Goal: Information Seeking & Learning: Learn about a topic

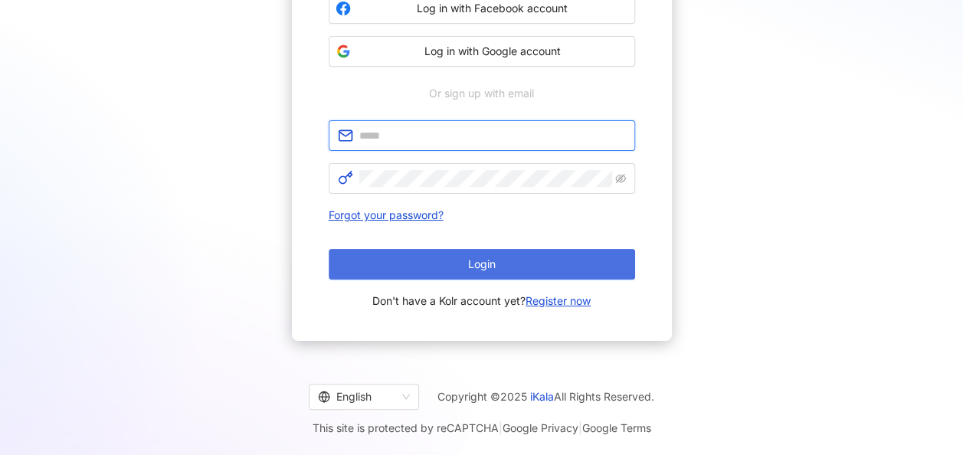
type input "**********"
click at [522, 257] on button "Login" at bounding box center [482, 264] width 306 height 31
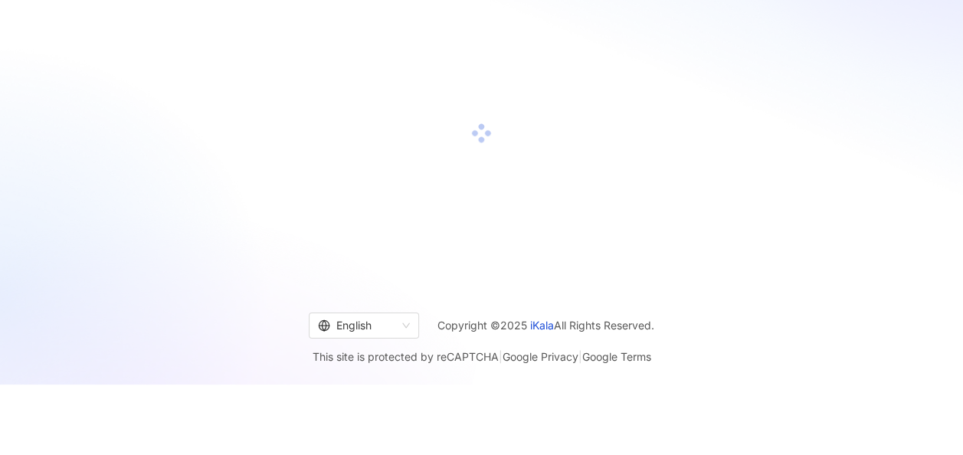
scroll to position [199, 0]
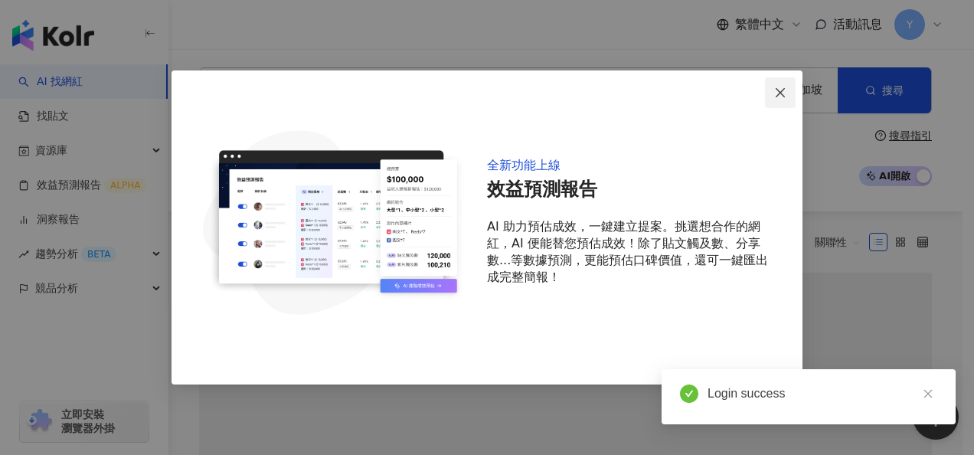
click at [781, 97] on icon "close" at bounding box center [780, 93] width 12 height 12
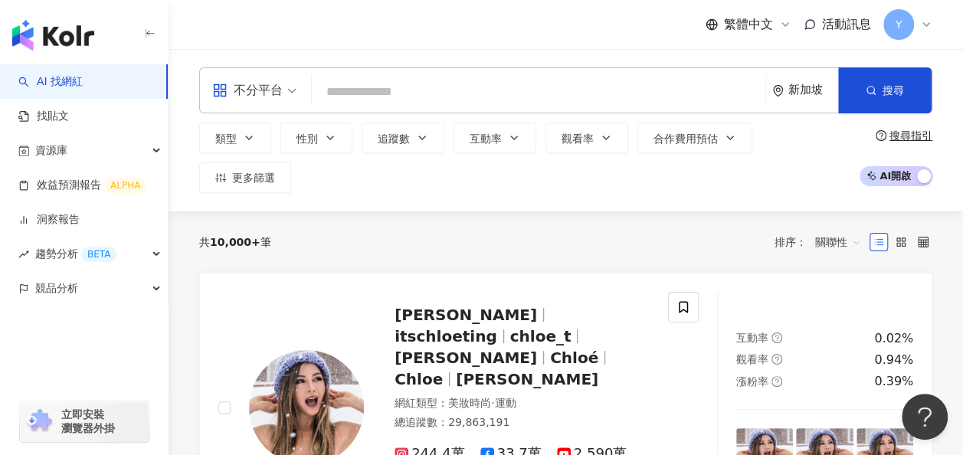
click at [391, 89] on input "search" at bounding box center [538, 91] width 441 height 29
click at [440, 100] on input "search" at bounding box center [538, 91] width 441 height 29
paste input "**********"
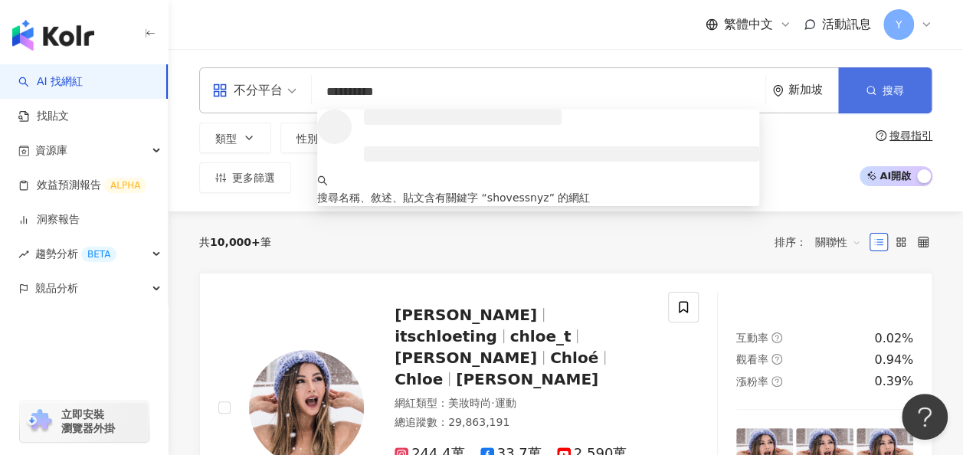
type input "**********"
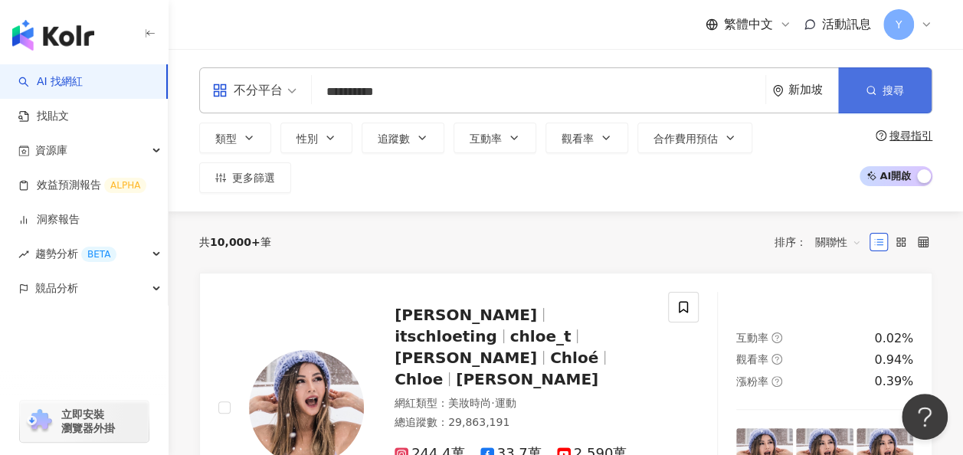
click at [899, 84] on span "搜尋" at bounding box center [892, 90] width 21 height 12
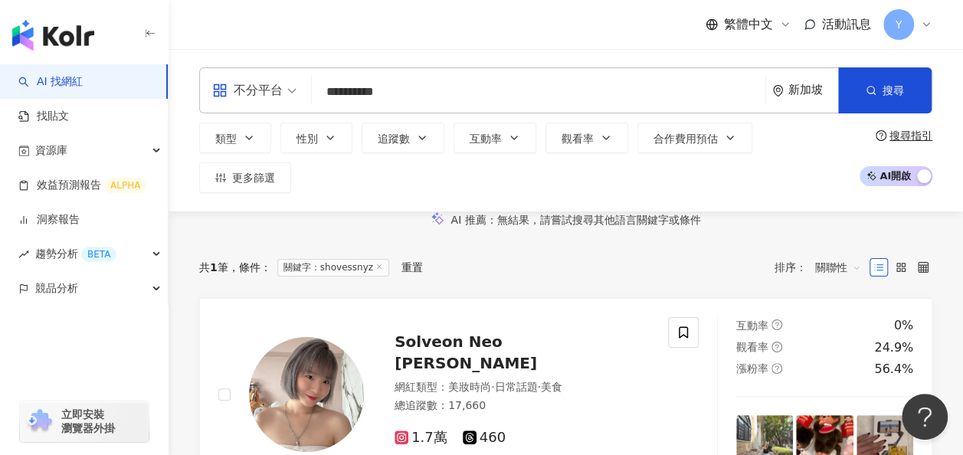
click at [423, 273] on div "重置" at bounding box center [411, 267] width 21 height 12
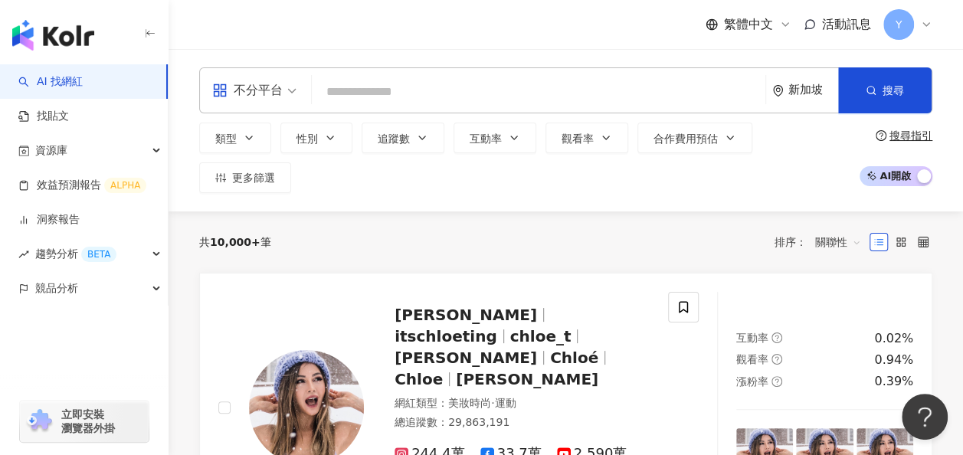
click at [435, 97] on input "search" at bounding box center [538, 91] width 441 height 29
paste input "**********"
type input "**********"
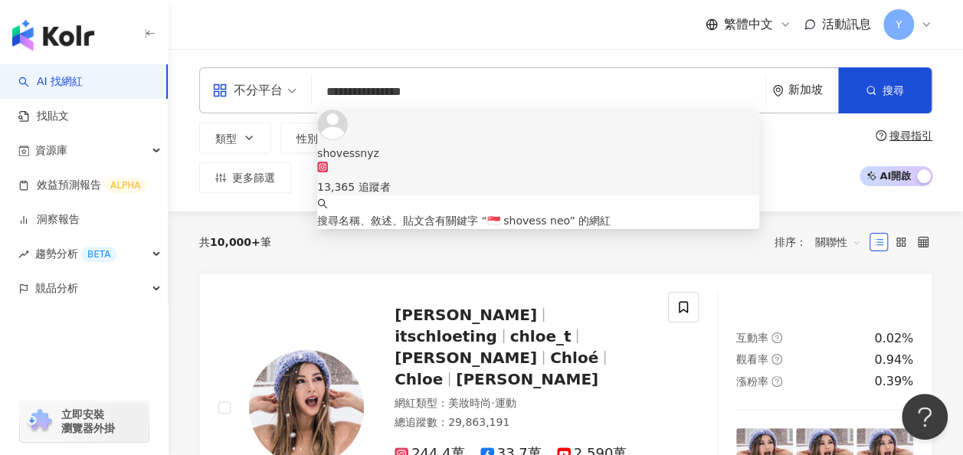
click at [429, 154] on div "shovessnyz 13,365 追蹤者" at bounding box center [538, 153] width 442 height 86
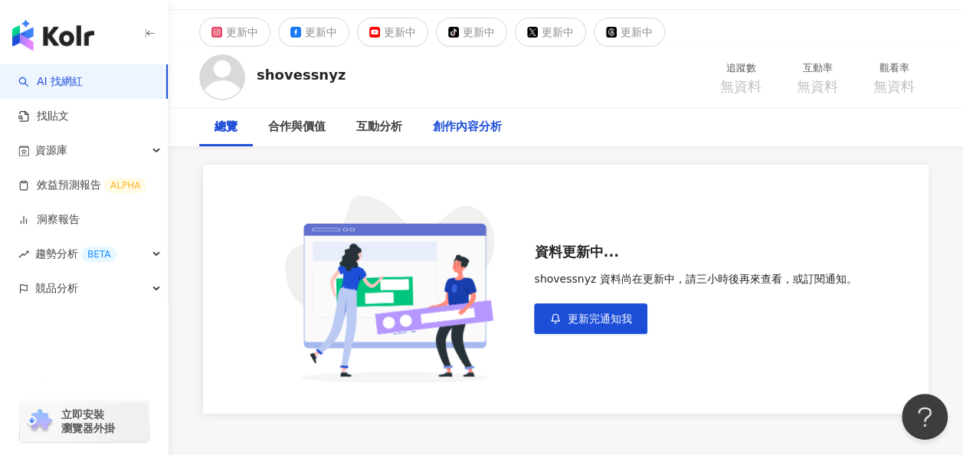
scroll to position [15, 0]
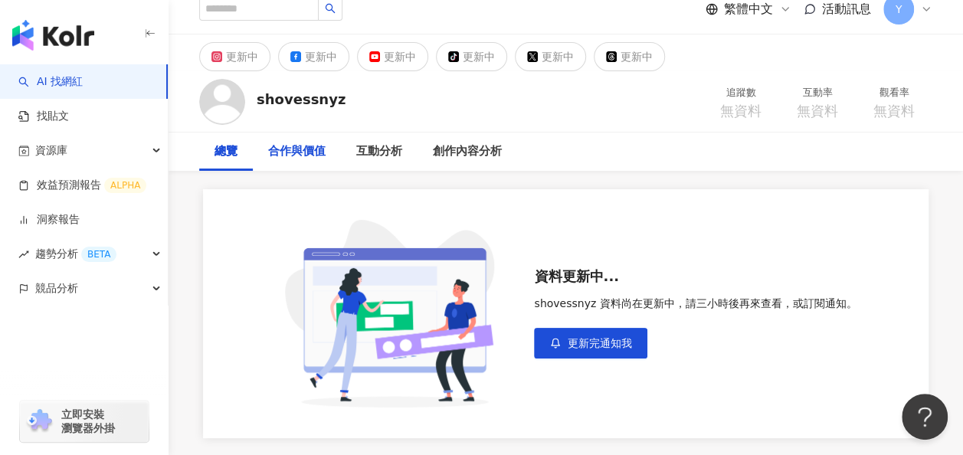
click at [334, 158] on div "合作與價值" at bounding box center [297, 152] width 88 height 38
click at [374, 158] on div "互動分析" at bounding box center [379, 151] width 46 height 18
click at [251, 156] on div "總覽" at bounding box center [226, 152] width 54 height 38
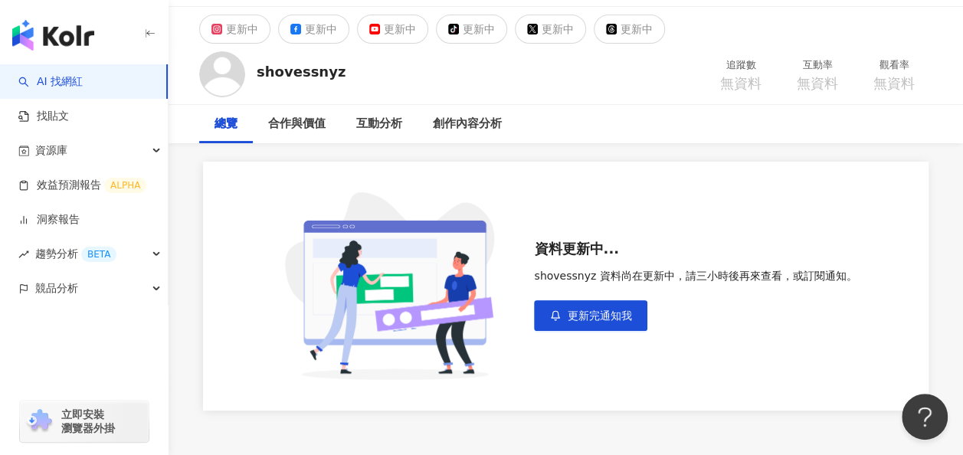
scroll to position [77, 0]
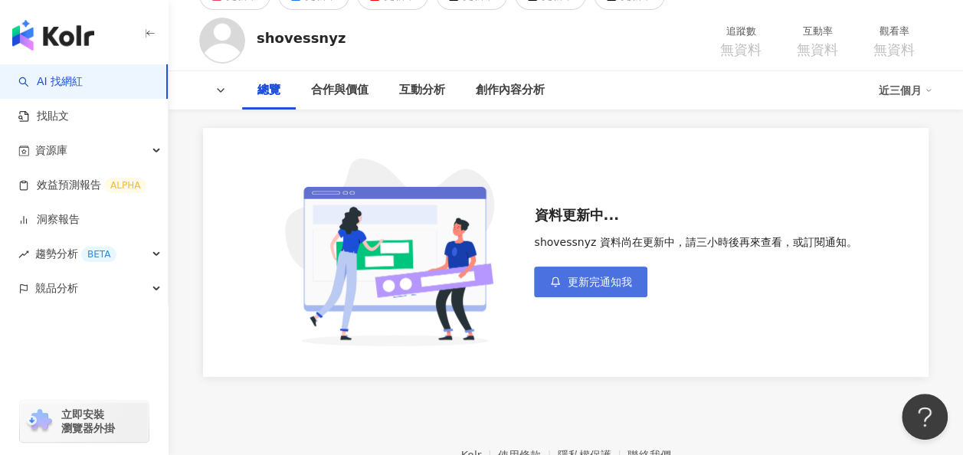
click at [605, 292] on button "更新完通知我" at bounding box center [590, 282] width 113 height 31
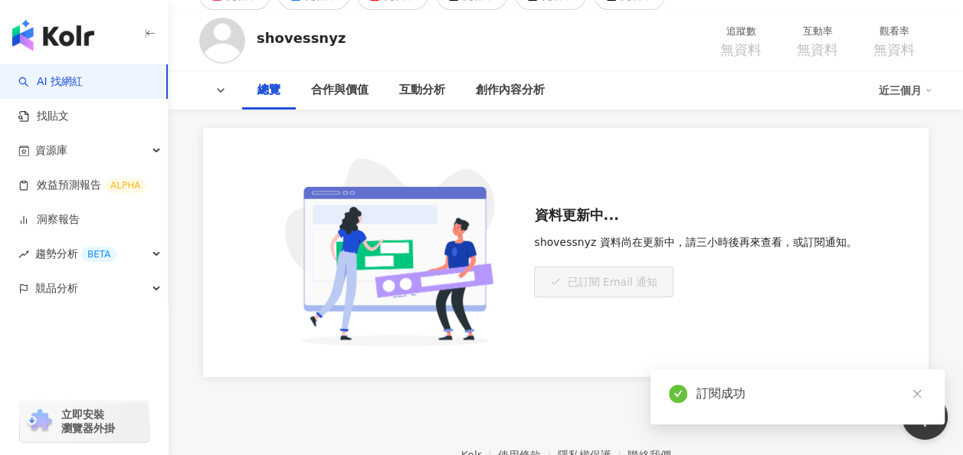
click at [898, 293] on div "資料更新中... shovessnyz 資料尚在更新中，請三小時後再來查看，或訂閱通知。 已訂閱 Email 通知" at bounding box center [565, 252] width 725 height 249
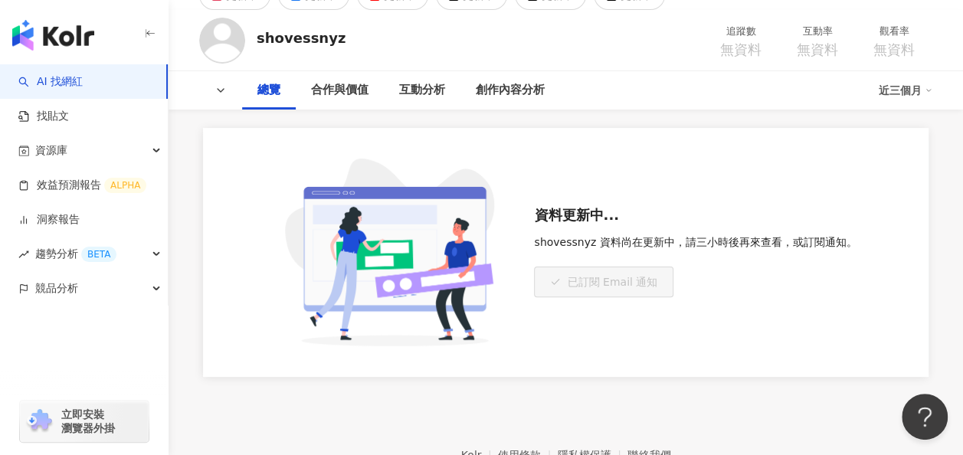
click at [907, 319] on div "資料更新中... shovessnyz 資料尚在更新中，請三小時後再來查看，或訂閱通知。 已訂閱 Email 通知" at bounding box center [565, 252] width 725 height 249
click at [944, 323] on div "資料更新中... shovessnyz 資料尚在更新中，請三小時後再來查看，或訂閱通知。 已訂閱 Email 通知" at bounding box center [566, 243] width 794 height 267
click at [262, 92] on div "總覽" at bounding box center [268, 90] width 23 height 18
click at [326, 92] on div "合作與價值" at bounding box center [339, 90] width 57 height 18
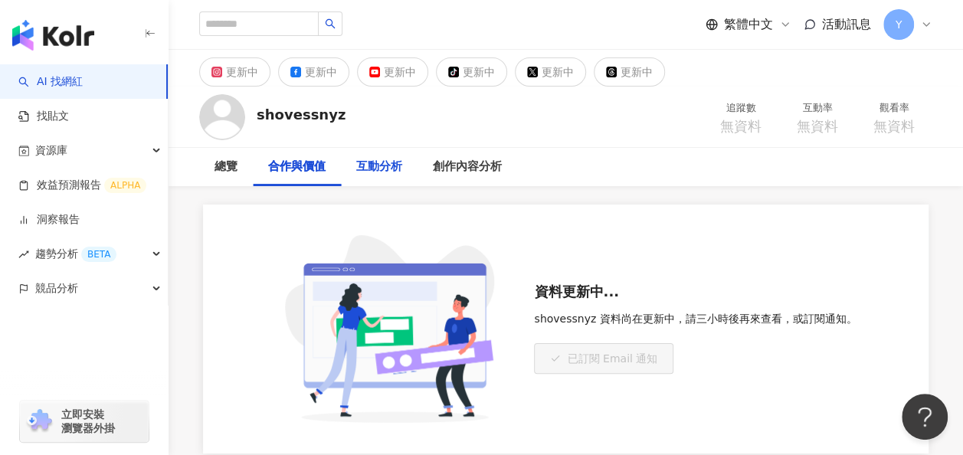
click at [394, 167] on div "互動分析" at bounding box center [379, 167] width 46 height 18
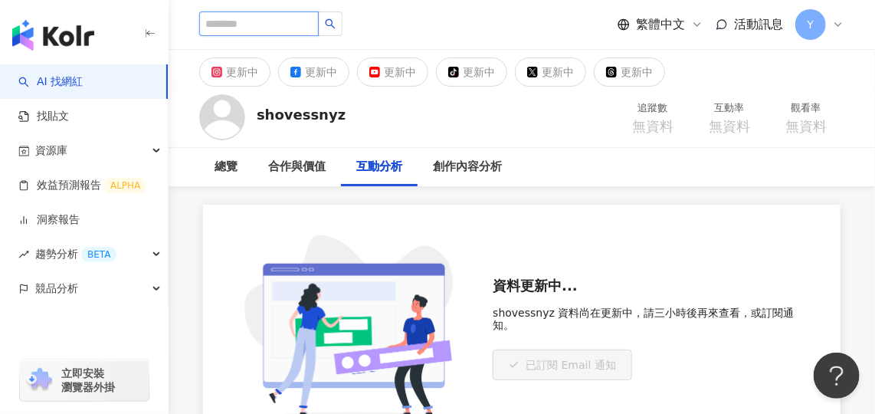
click at [243, 28] on input "search" at bounding box center [259, 23] width 120 height 25
paste input "*******"
type input "*******"
click at [356, 23] on span "utasong *******" at bounding box center [291, 24] width 184 height 26
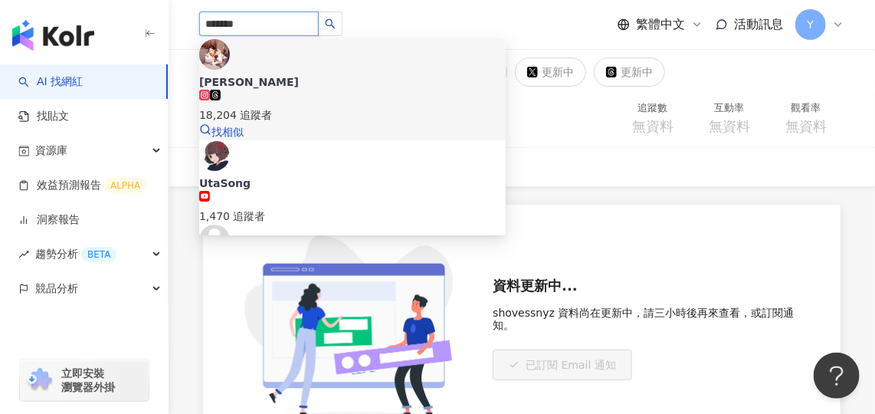
click at [336, 106] on div "18,204 追蹤者" at bounding box center [352, 114] width 306 height 17
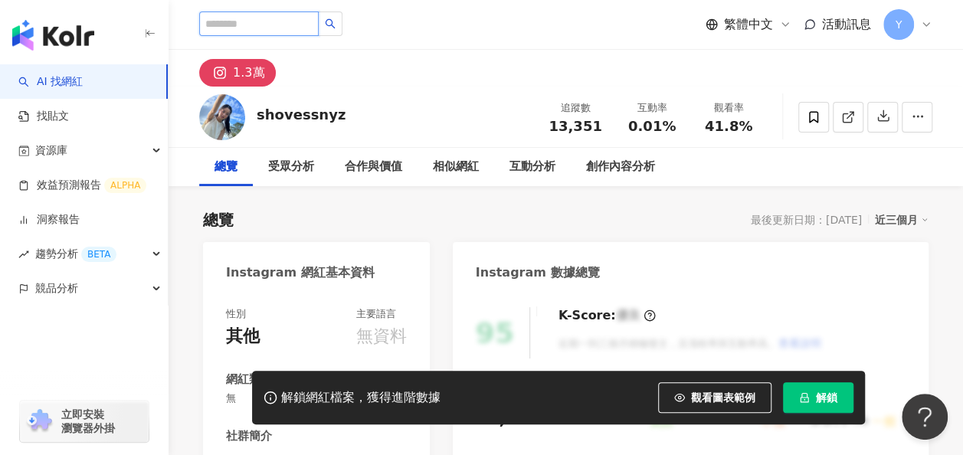
click at [278, 21] on input "search" at bounding box center [259, 23] width 120 height 25
paste input "********"
type input "********"
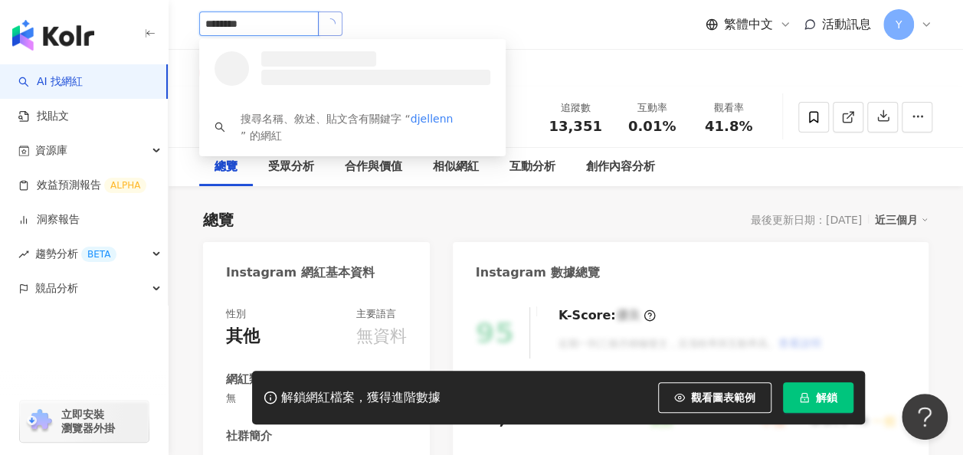
click at [337, 25] on button "button" at bounding box center [330, 23] width 25 height 25
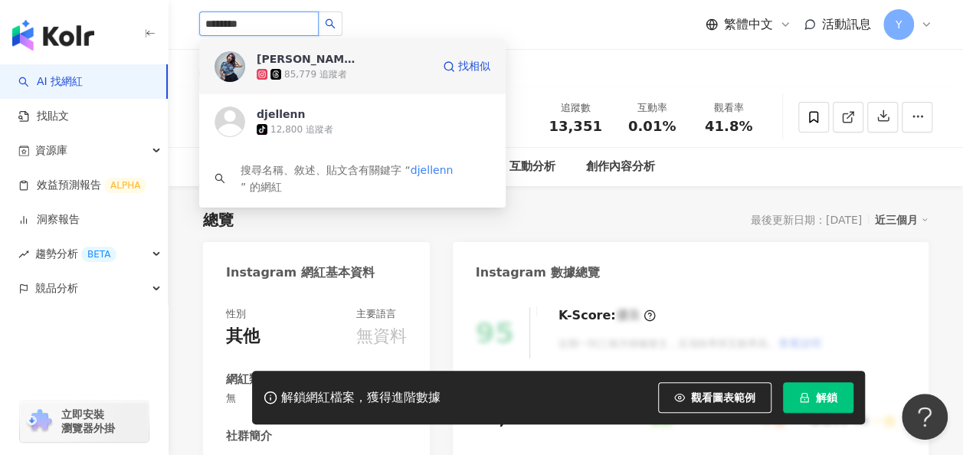
click at [231, 69] on img at bounding box center [229, 66] width 31 height 31
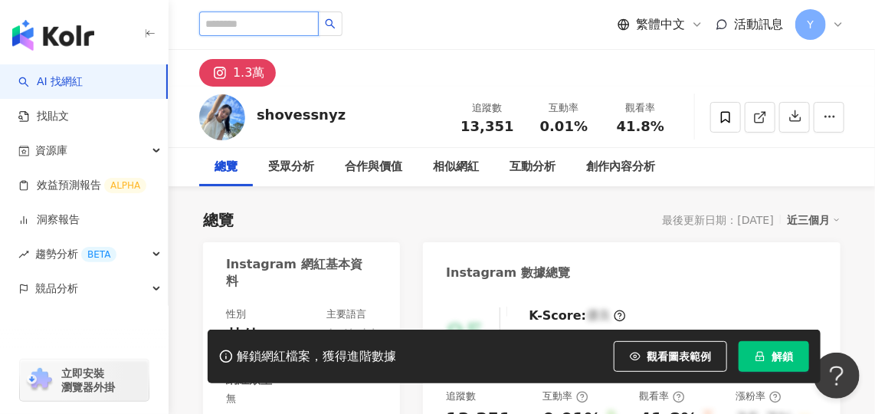
scroll to position [69, 0]
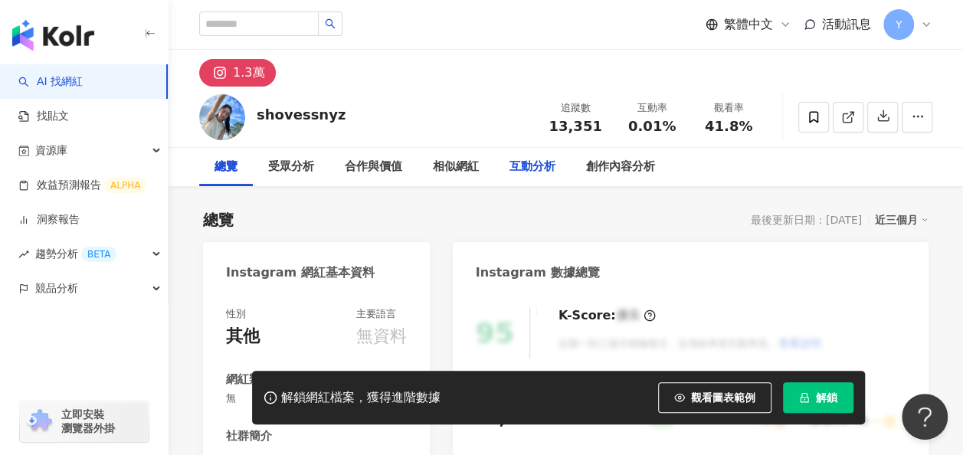
click at [546, 172] on div "互動分析" at bounding box center [532, 167] width 46 height 18
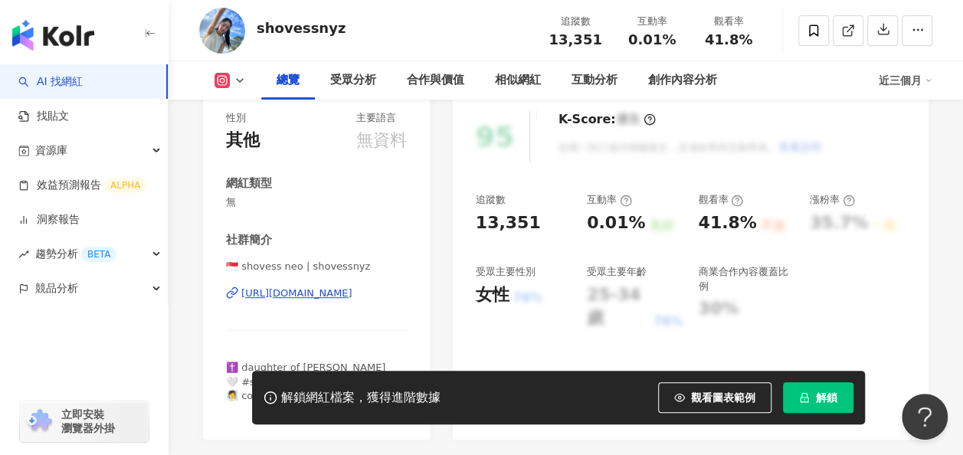
scroll to position [57, 0]
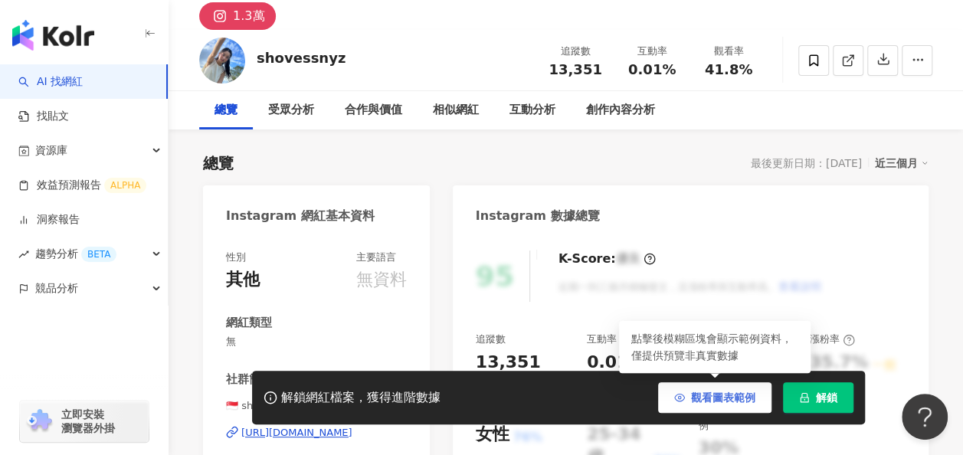
click at [755, 408] on button "觀看圖表範例" at bounding box center [714, 397] width 113 height 31
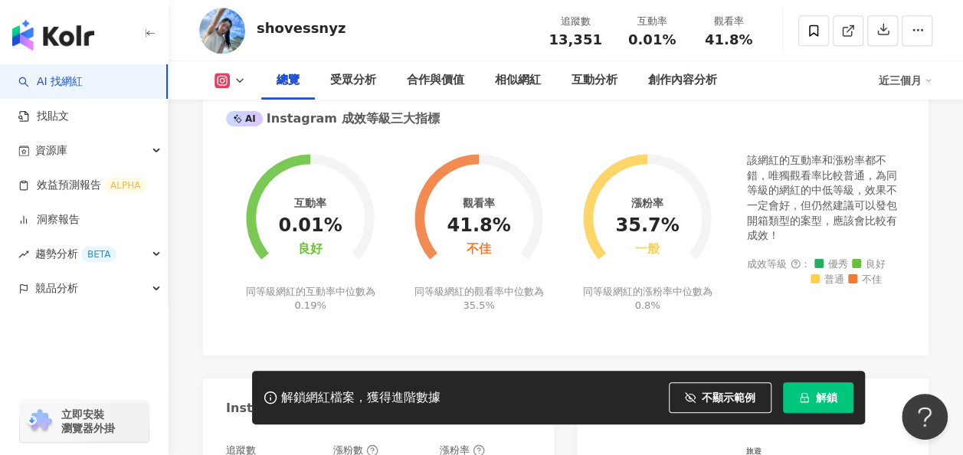
scroll to position [613, 0]
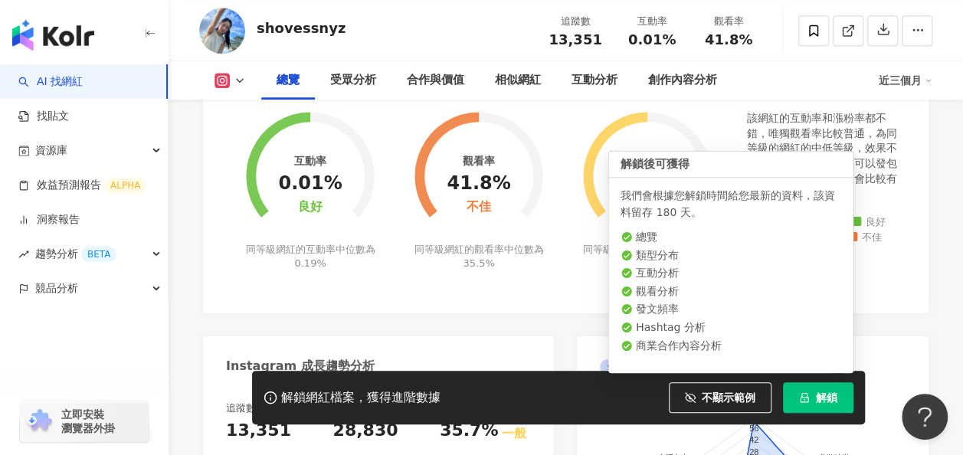
click at [843, 388] on button "解鎖" at bounding box center [818, 397] width 70 height 31
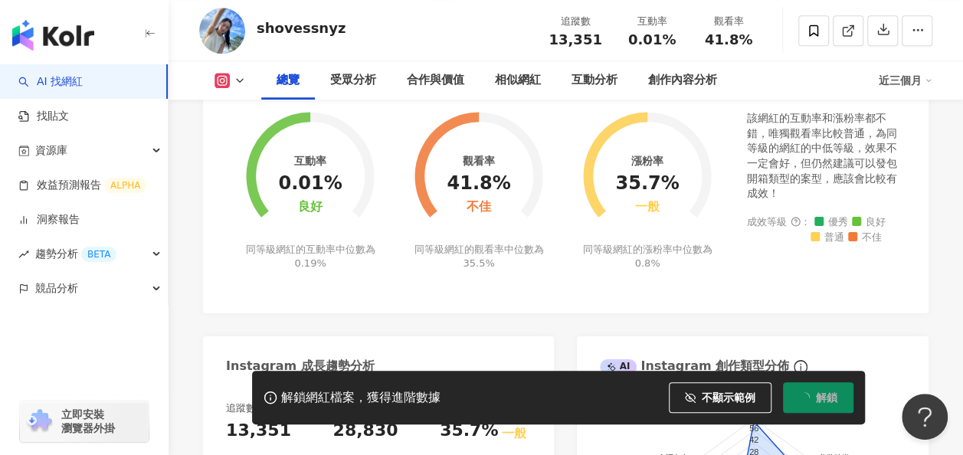
click at [473, 310] on div "互動率 0.01% 良好 同等級網紅的互動率中位數為 0.19% 觀看率 41.8% 不佳 同等級網紅的觀看率中位數為 35.5% 漲粉率 35.7% 一般 …" at bounding box center [565, 204] width 725 height 217
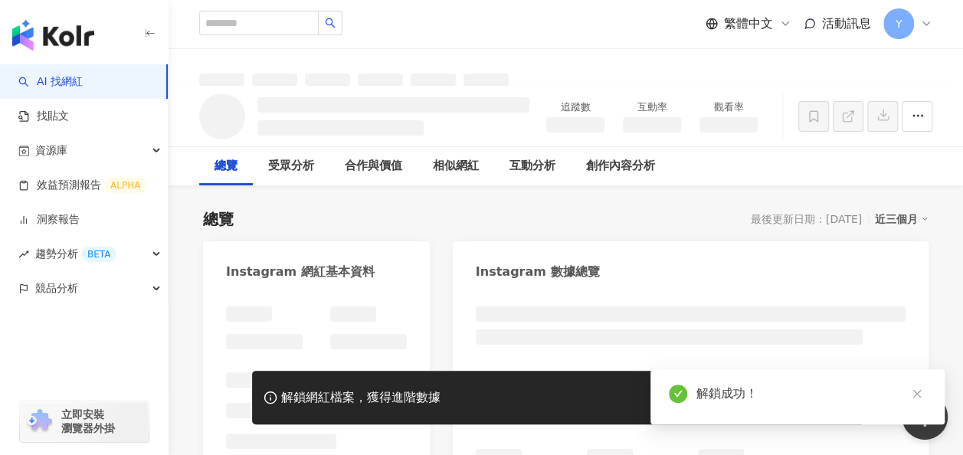
scroll to position [460, 0]
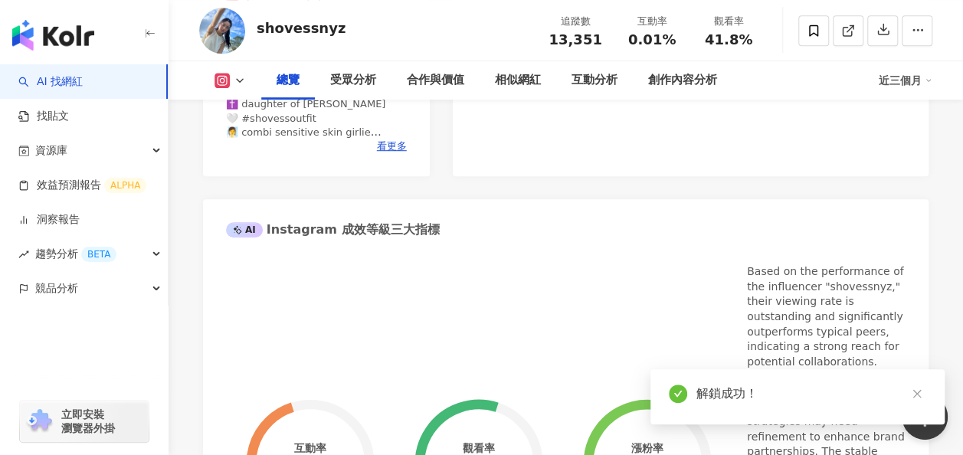
scroll to position [765, 0]
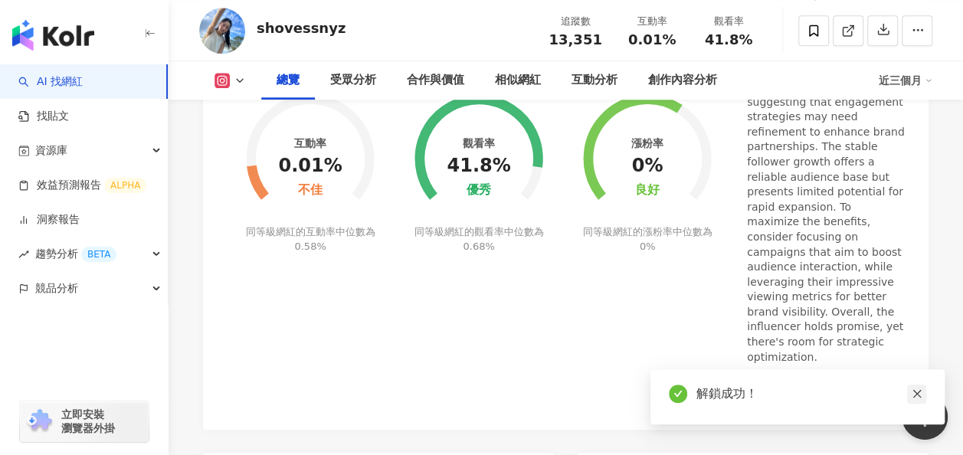
click at [917, 398] on icon "close" at bounding box center [917, 393] width 11 height 11
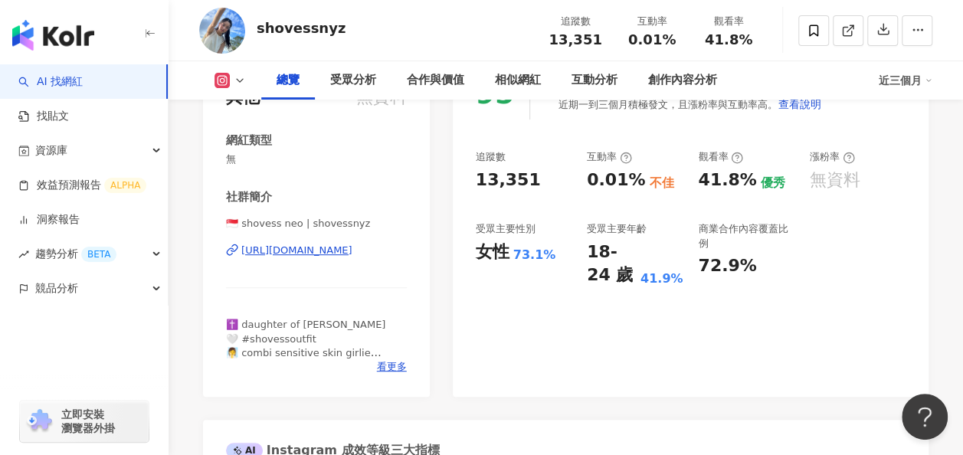
scroll to position [306, 0]
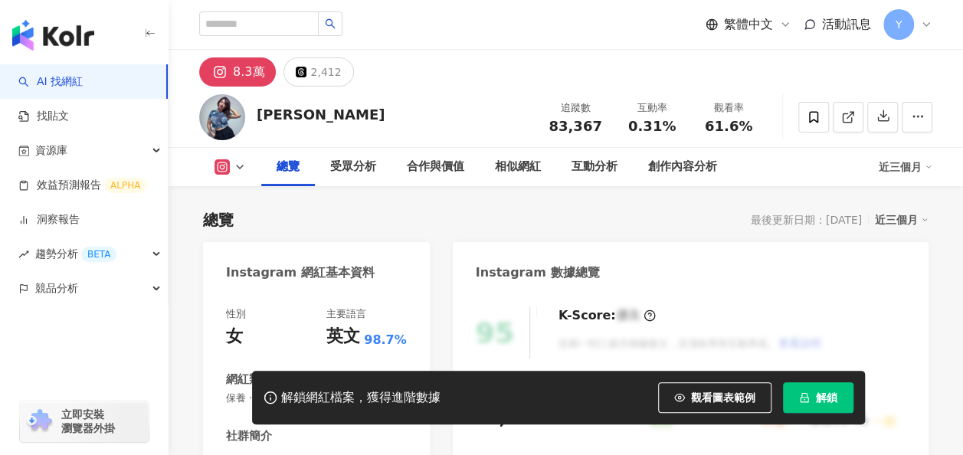
click at [821, 400] on span "解鎖" at bounding box center [826, 397] width 21 height 12
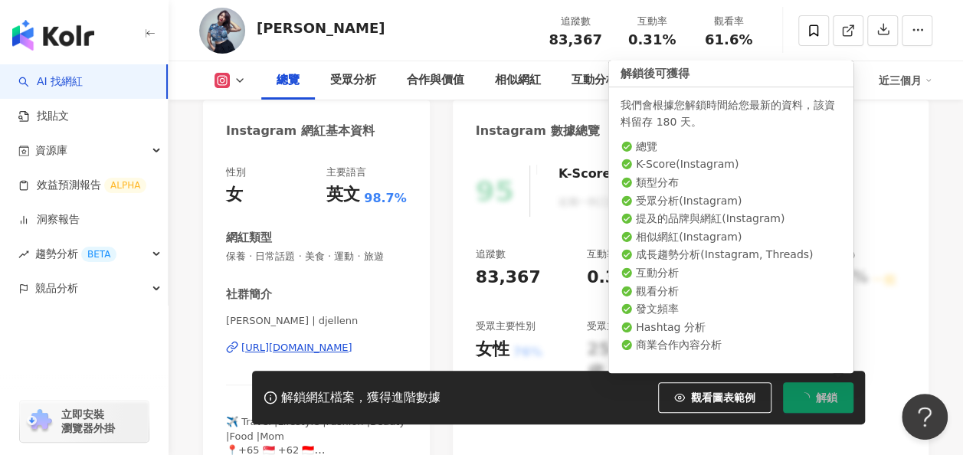
scroll to position [153, 0]
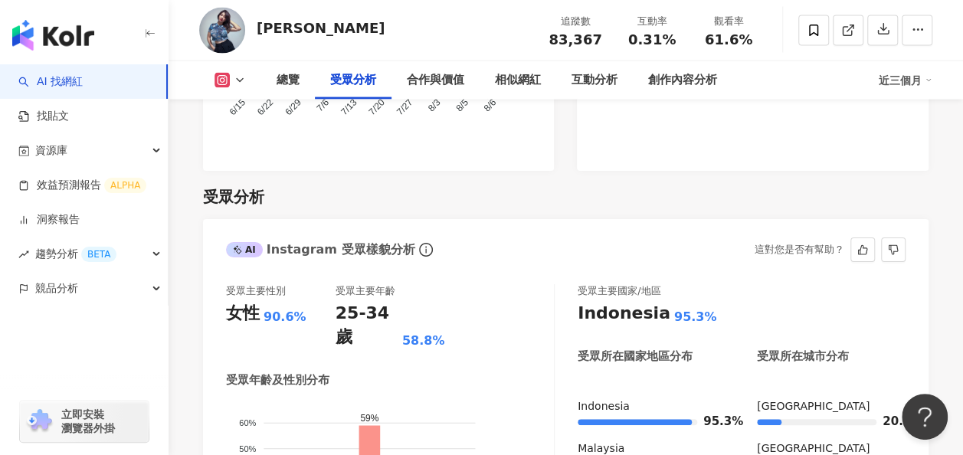
scroll to position [1646, 0]
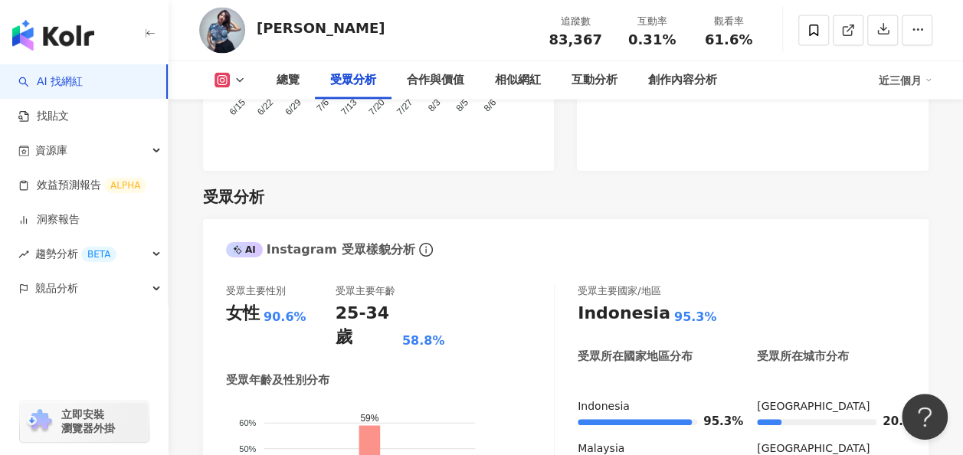
scroll to position [1493, 0]
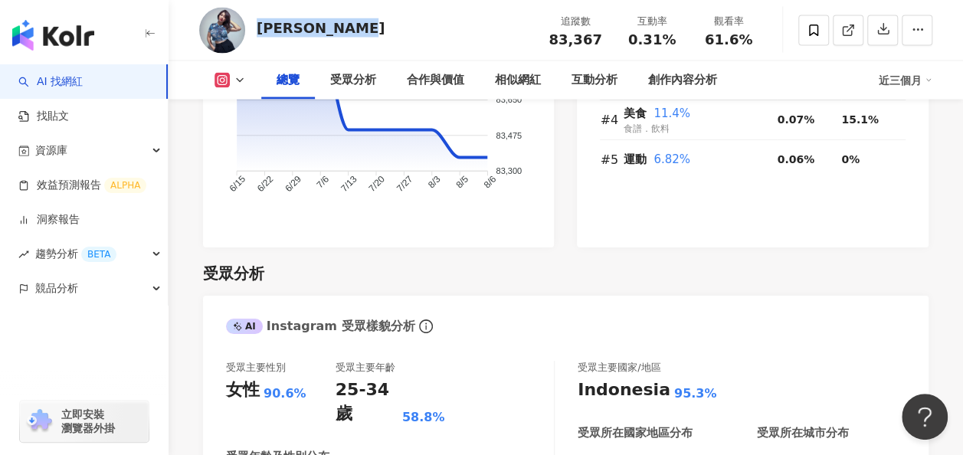
drag, startPoint x: 368, startPoint y: 35, endPoint x: 258, endPoint y: 34, distance: 110.3
click at [258, 34] on div "Christ Ellen 追蹤數 83,367 互動率 0.31% 觀看率 61.6%" at bounding box center [566, 30] width 794 height 61
copy div "Christ Ellen"
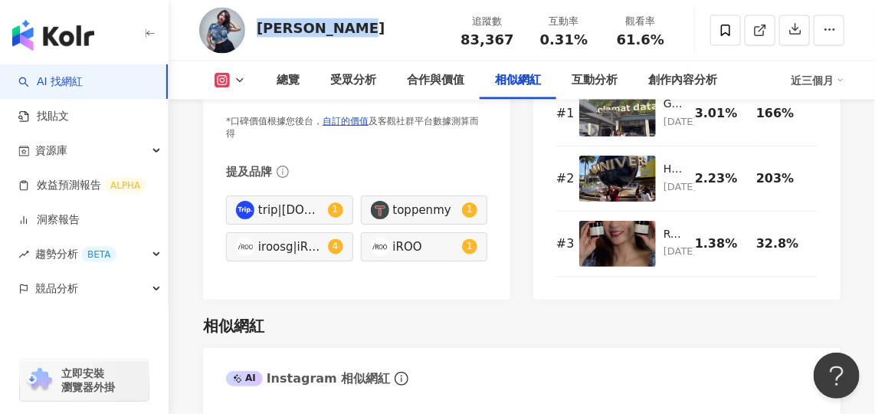
scroll to position [3063, 0]
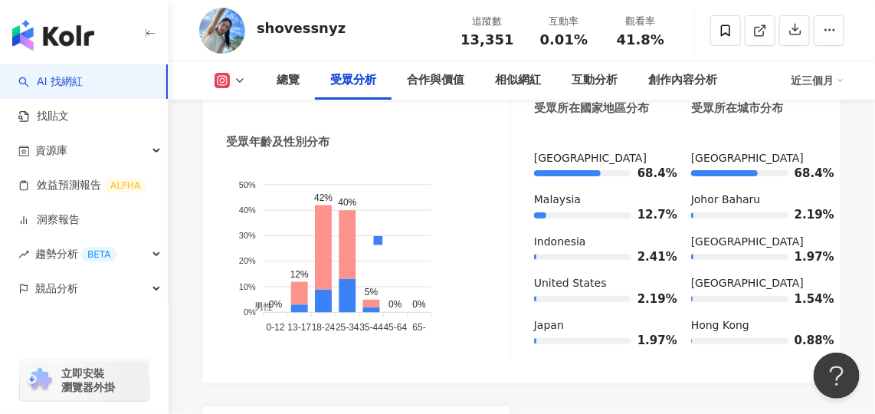
scroll to position [2019, 0]
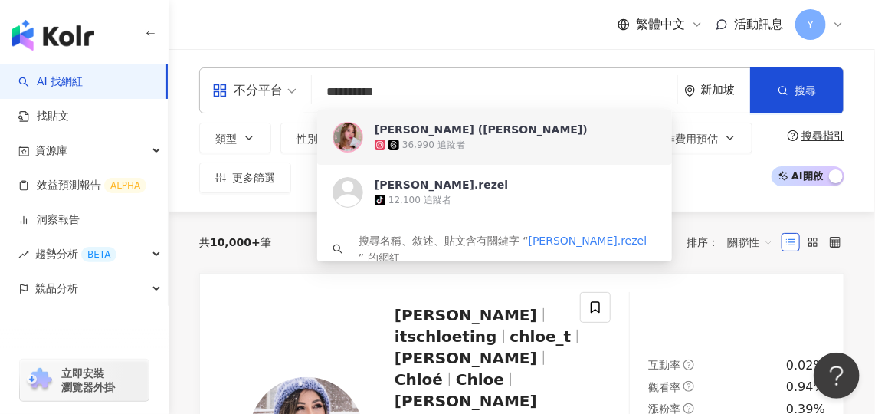
click at [441, 134] on div "[PERSON_NAME] ([PERSON_NAME])" at bounding box center [481, 129] width 213 height 15
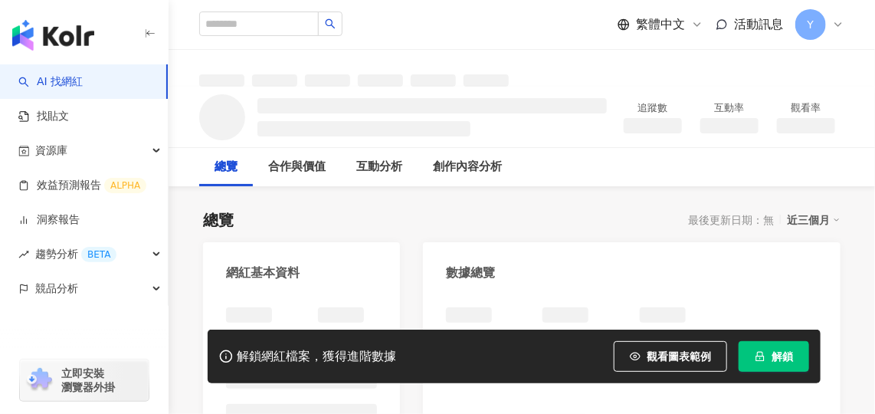
click at [782, 362] on button "解鎖" at bounding box center [773, 356] width 70 height 31
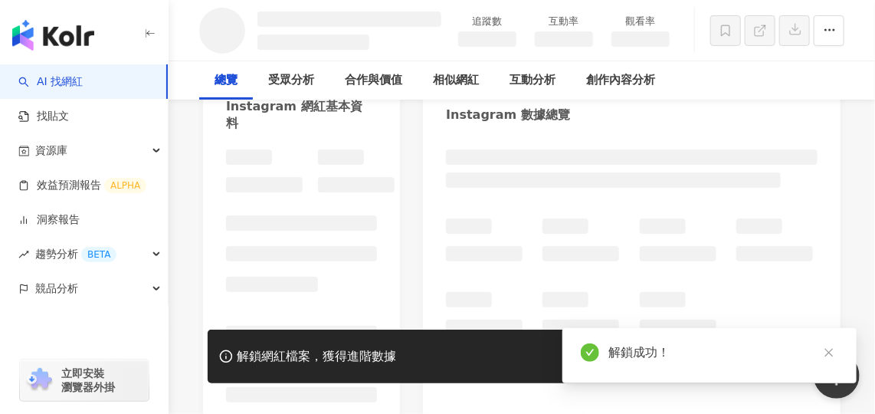
scroll to position [278, 0]
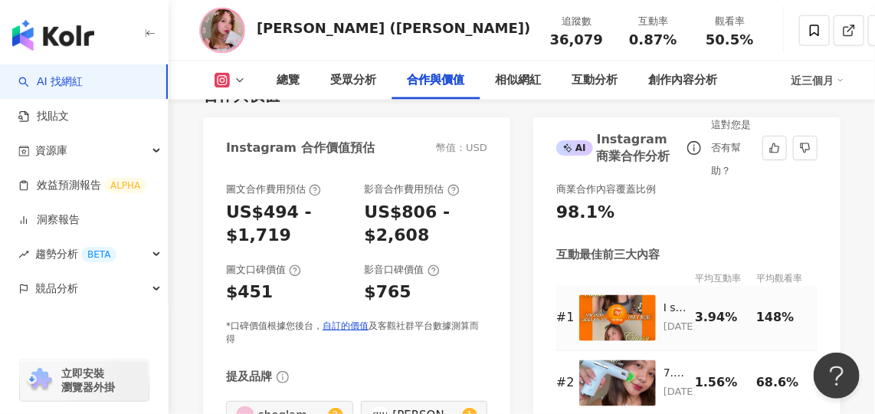
scroll to position [2994, 0]
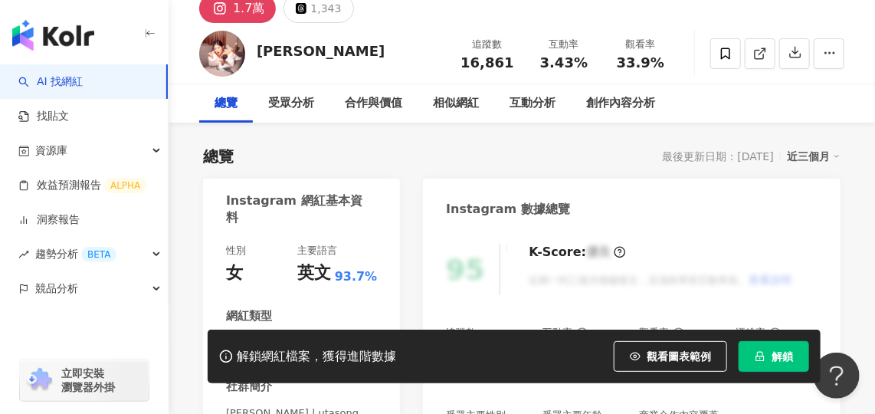
scroll to position [69, 0]
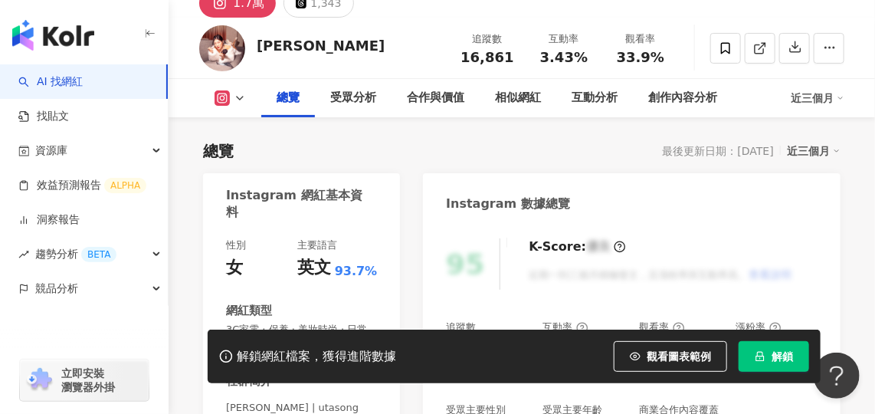
click at [781, 345] on button "解鎖" at bounding box center [773, 356] width 70 height 31
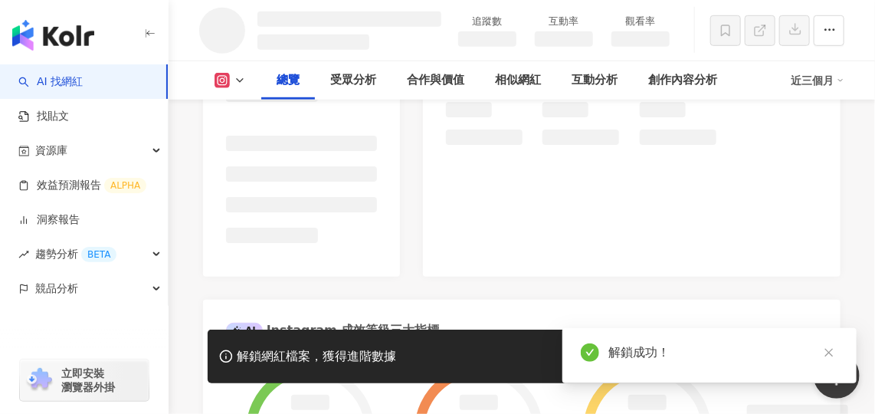
scroll to position [410, 0]
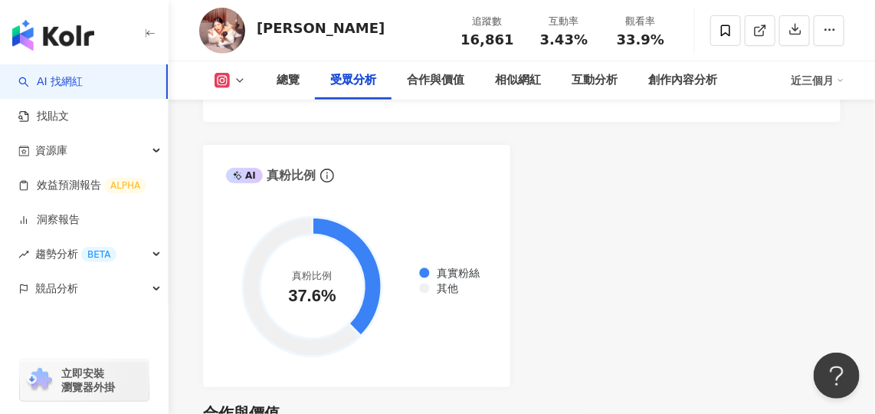
scroll to position [2466, 0]
